Goal: Task Accomplishment & Management: Manage account settings

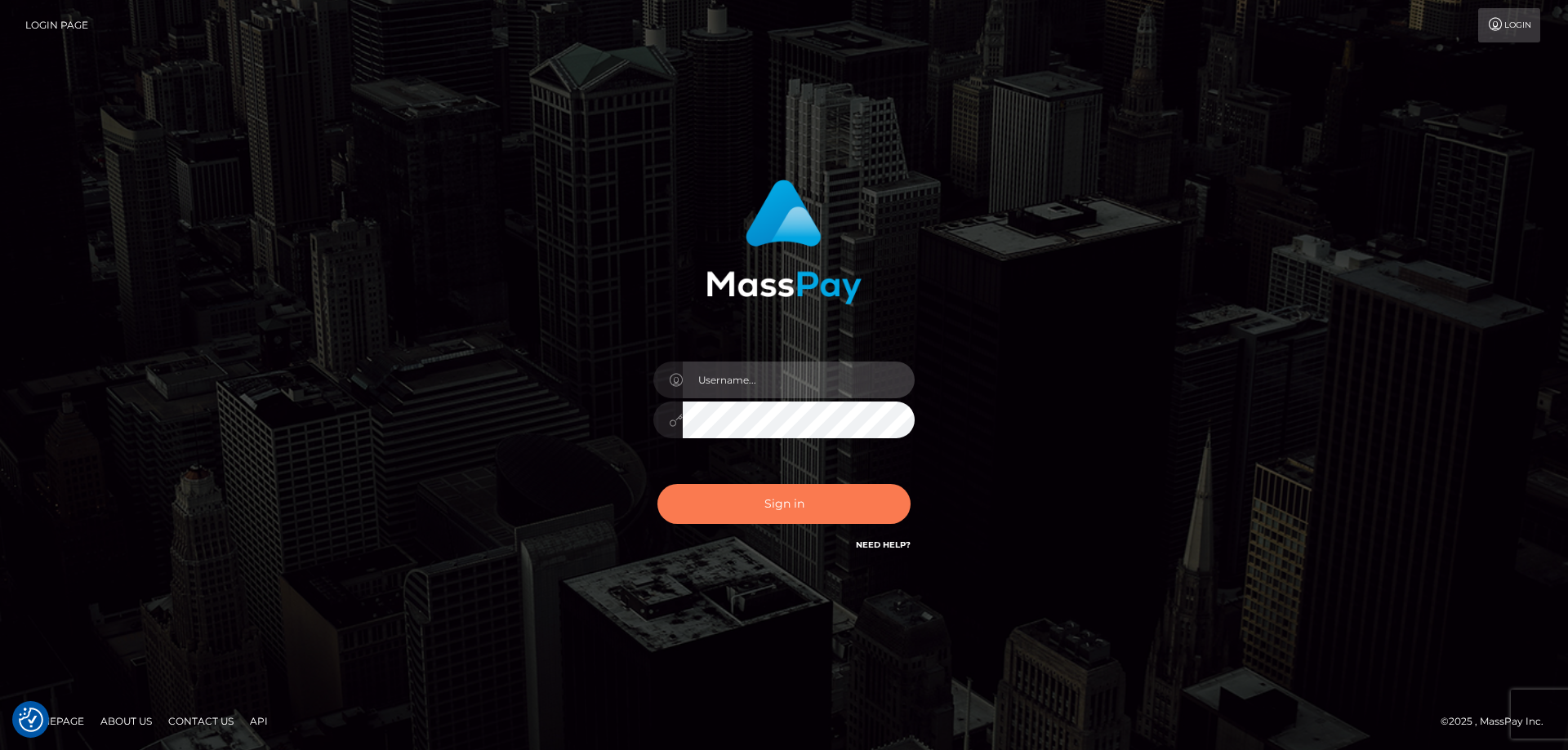
type input "Queen.megabonanza"
click at [708, 499] on button "Sign in" at bounding box center [784, 504] width 253 height 40
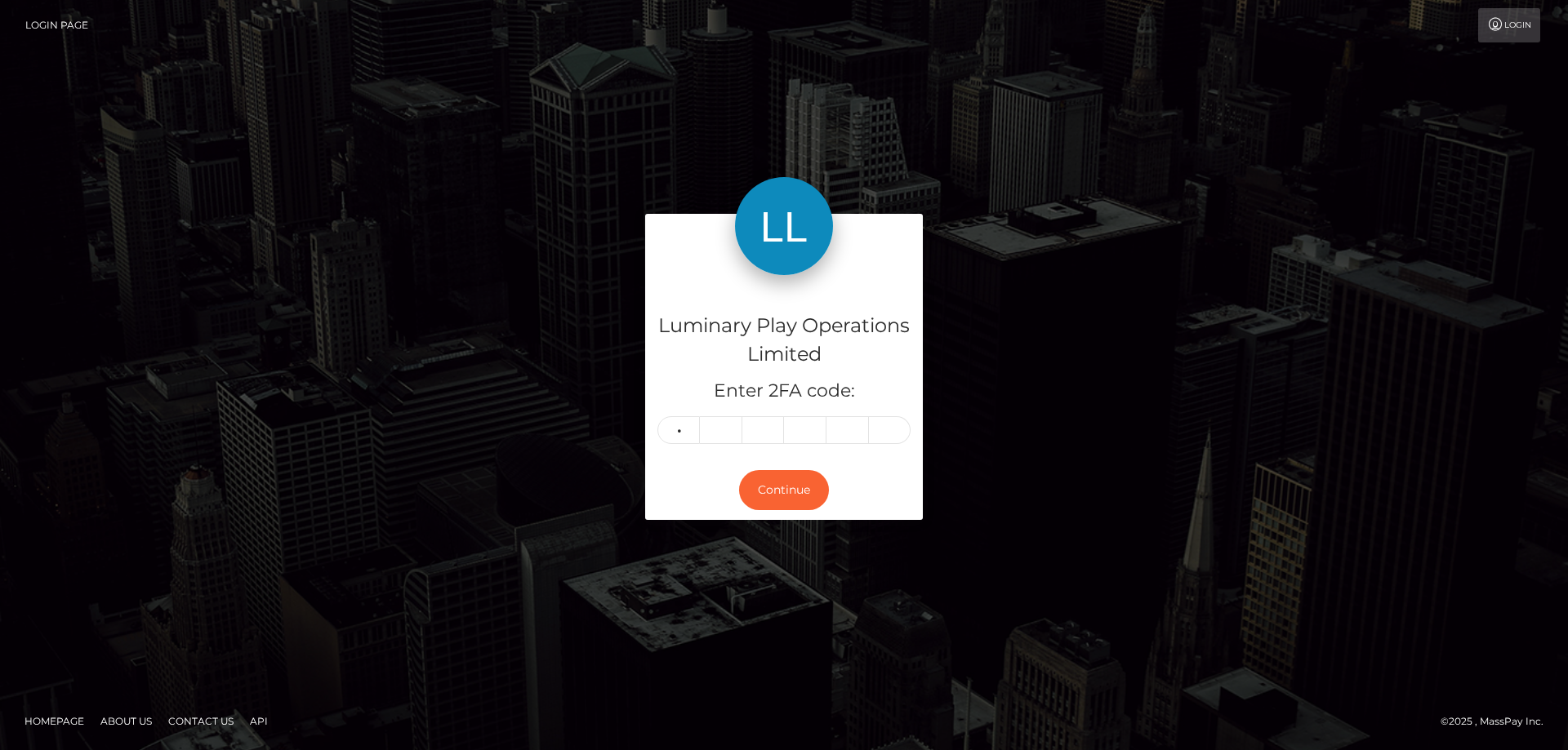
type input "7"
type input "3"
type input "0"
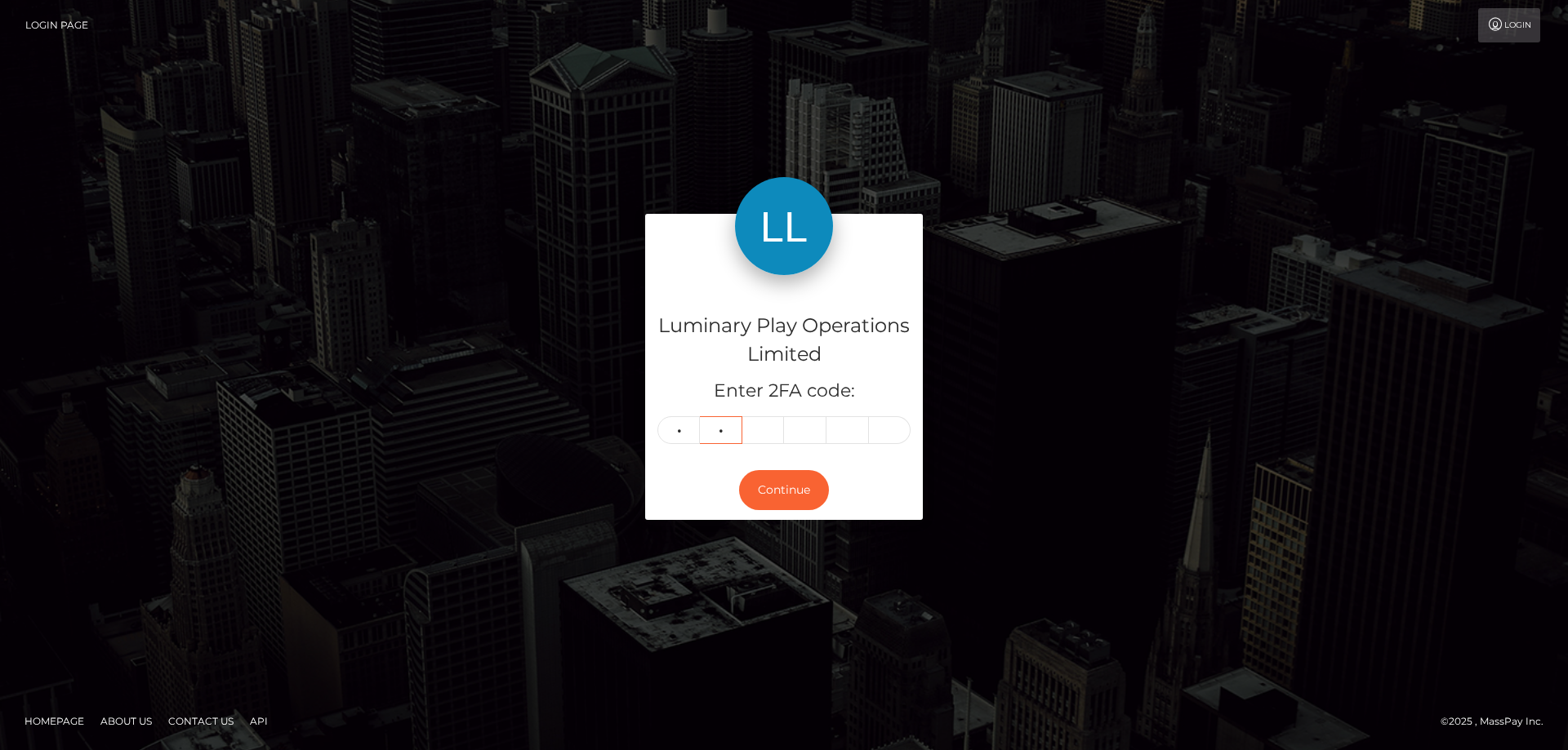
type input "8"
type input "0"
type input "8"
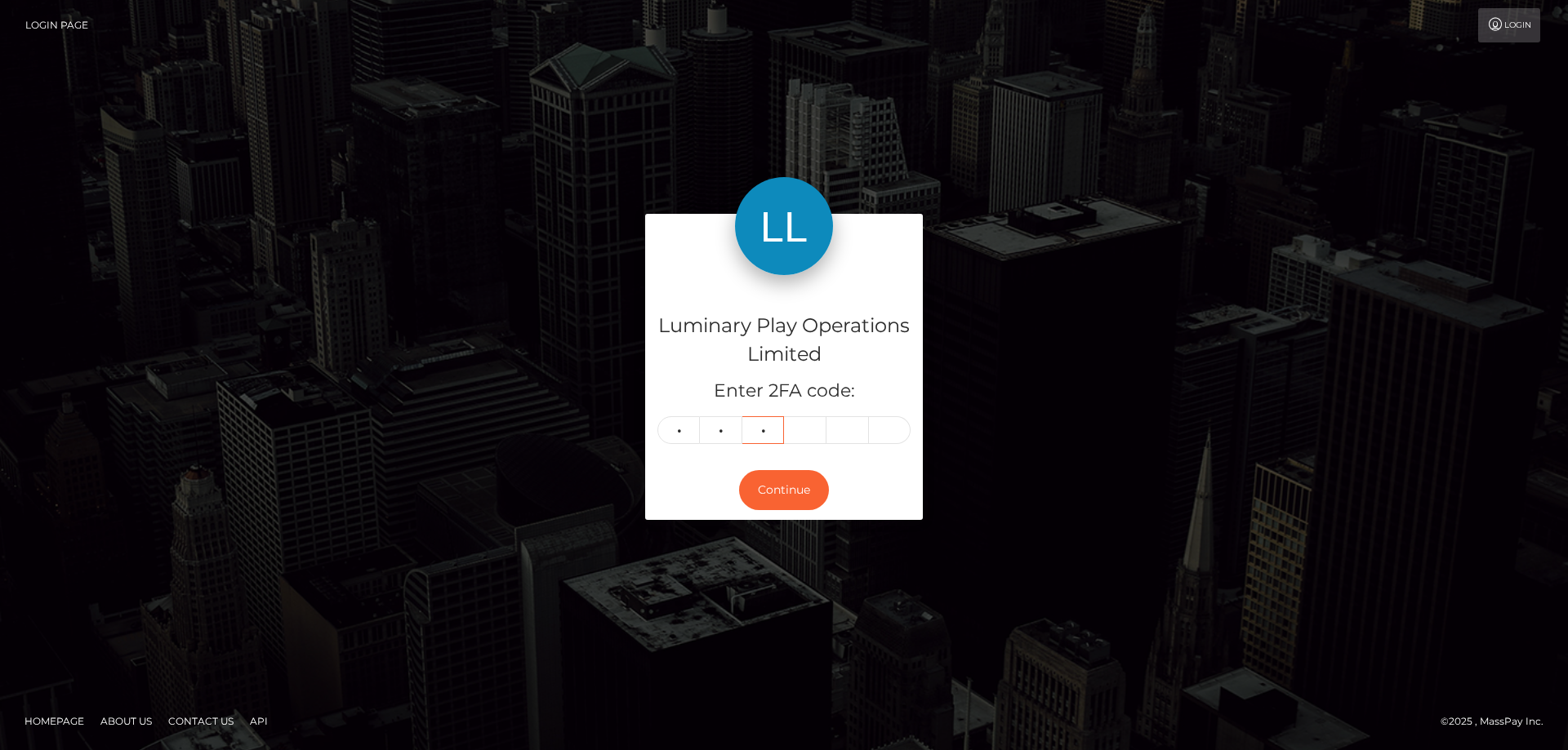
type input "9"
type input "8"
type input "9"
type input "0"
